Goal: Transaction & Acquisition: Purchase product/service

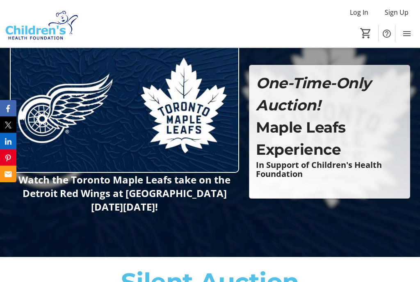
scroll to position [445, 0]
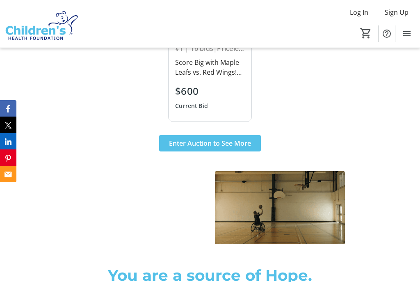
click at [243, 148] on span "Enter Auction to See More" at bounding box center [210, 143] width 82 height 10
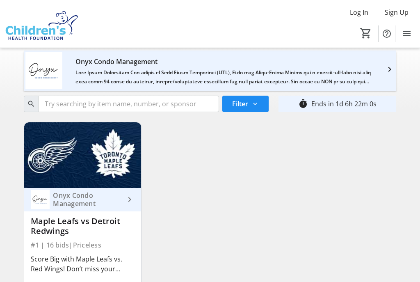
scroll to position [57, 0]
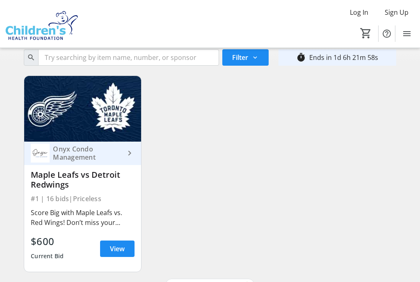
click at [118, 250] on span "View" at bounding box center [117, 249] width 15 height 10
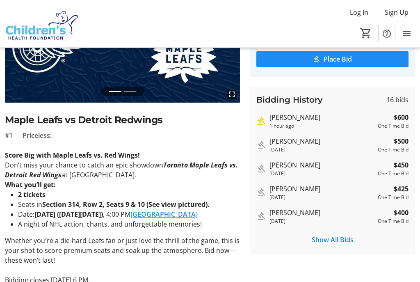
scroll to position [108, 0]
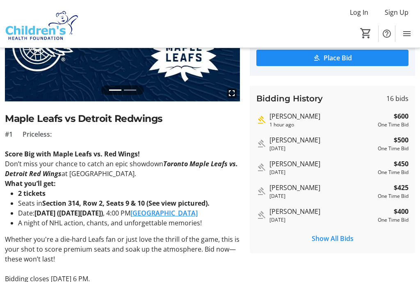
click at [189, 205] on strong "Section 314, Row 2, Seats 9 & 10 (See view pictured)." at bounding box center [126, 203] width 168 height 9
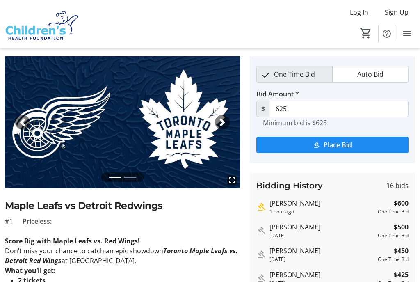
scroll to position [21, 0]
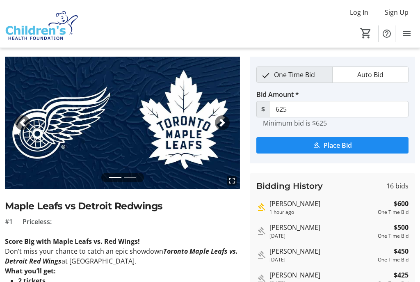
click at [208, 151] on img at bounding box center [122, 123] width 235 height 132
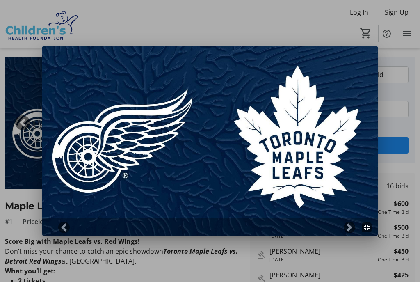
scroll to position [0, 0]
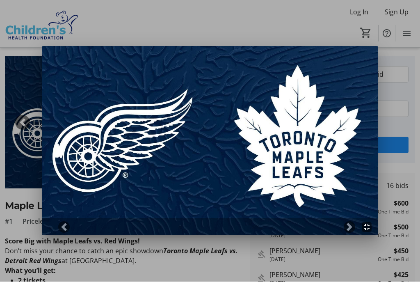
click at [204, 141] on img at bounding box center [210, 140] width 336 height 189
click at [397, 98] on div at bounding box center [210, 141] width 420 height 282
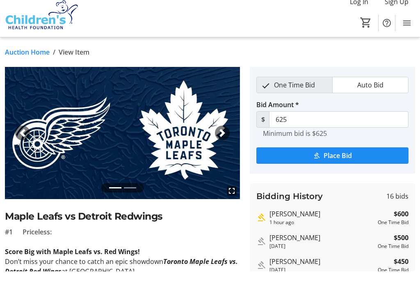
scroll to position [20, 0]
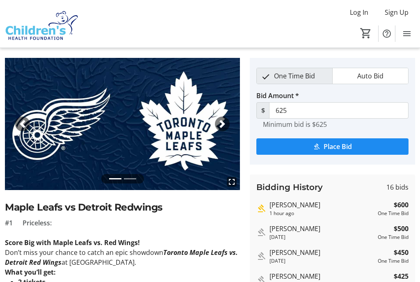
click at [132, 173] on img at bounding box center [122, 124] width 235 height 132
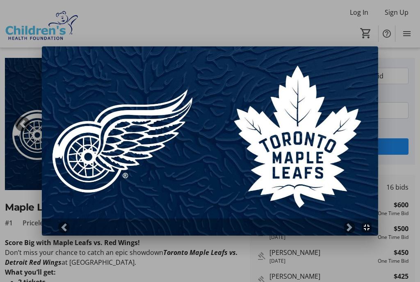
scroll to position [0, 0]
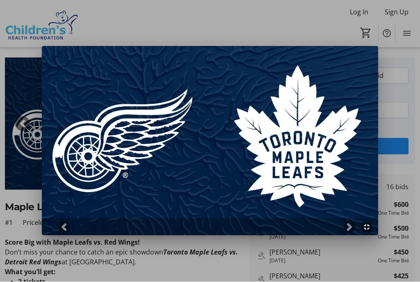
click at [351, 228] on span at bounding box center [350, 227] width 8 height 8
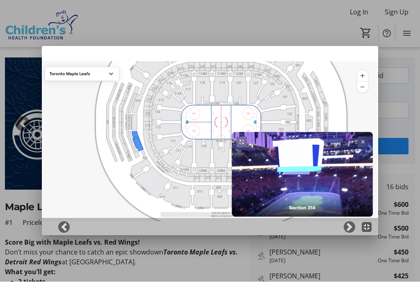
click at [368, 227] on mat-icon "fullscreen_exit" at bounding box center [367, 228] width 10 height 10
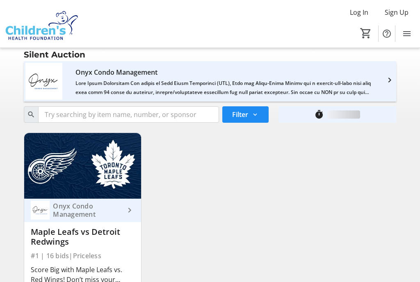
scroll to position [57, 0]
